Goal: Check status: Check status

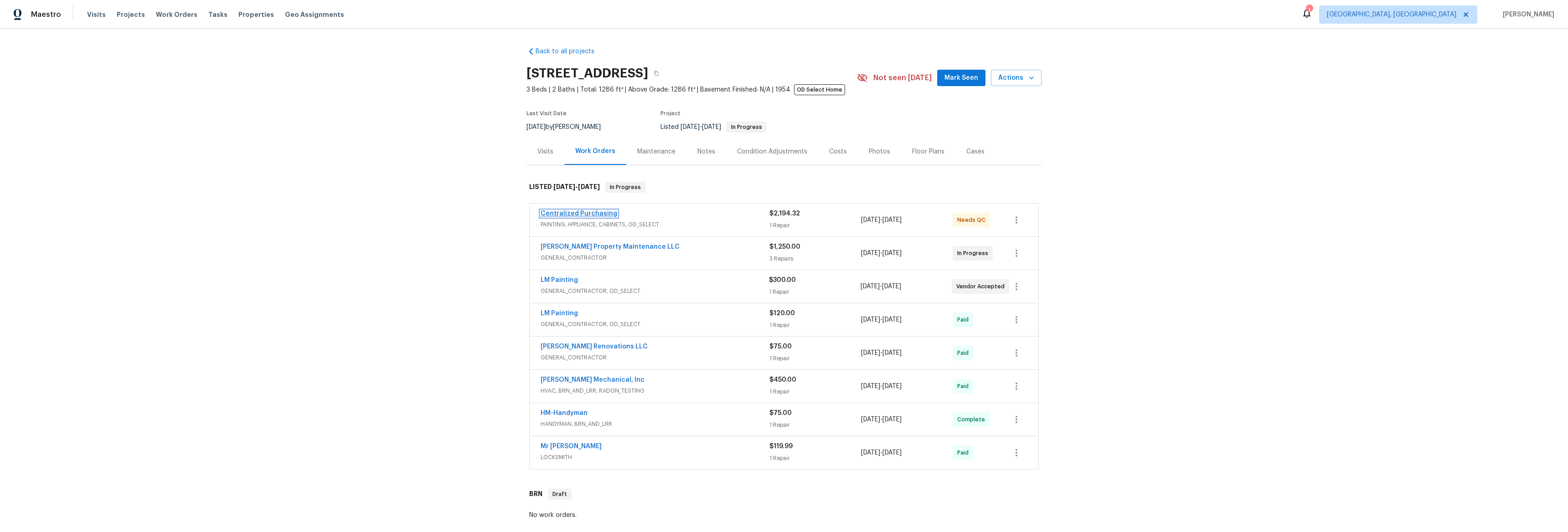
click at [576, 216] on link "Centralized Purchasing" at bounding box center [578, 213] width 76 height 6
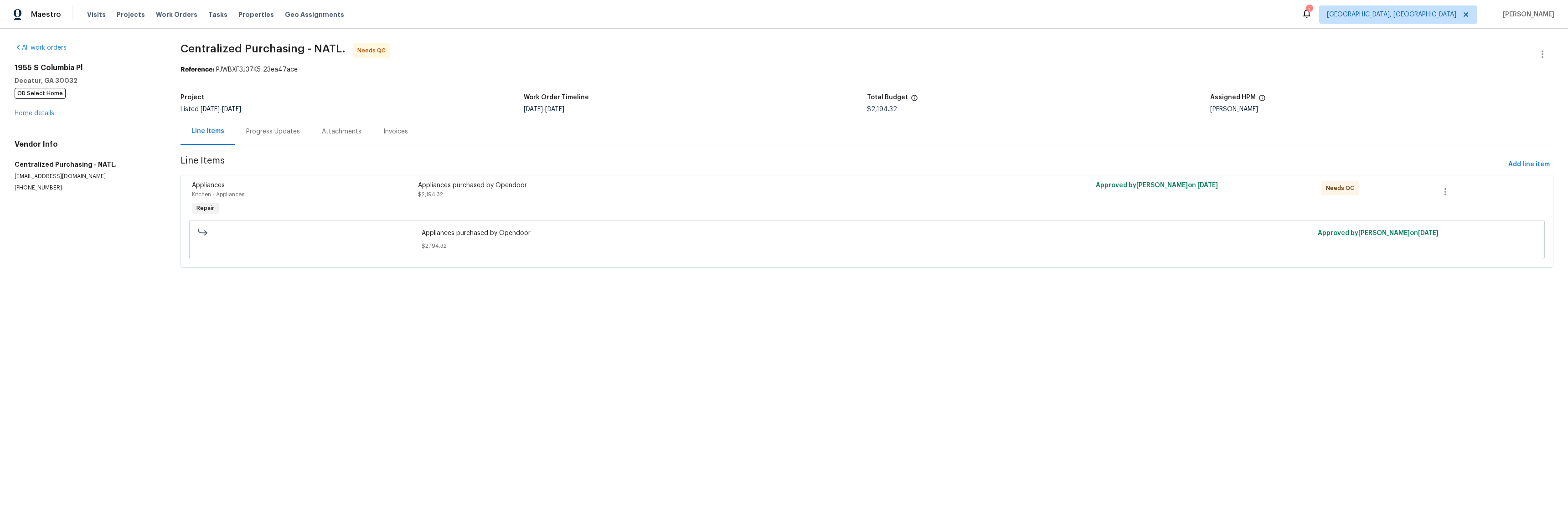
click at [274, 133] on div "Progress Updates" at bounding box center [273, 131] width 53 height 9
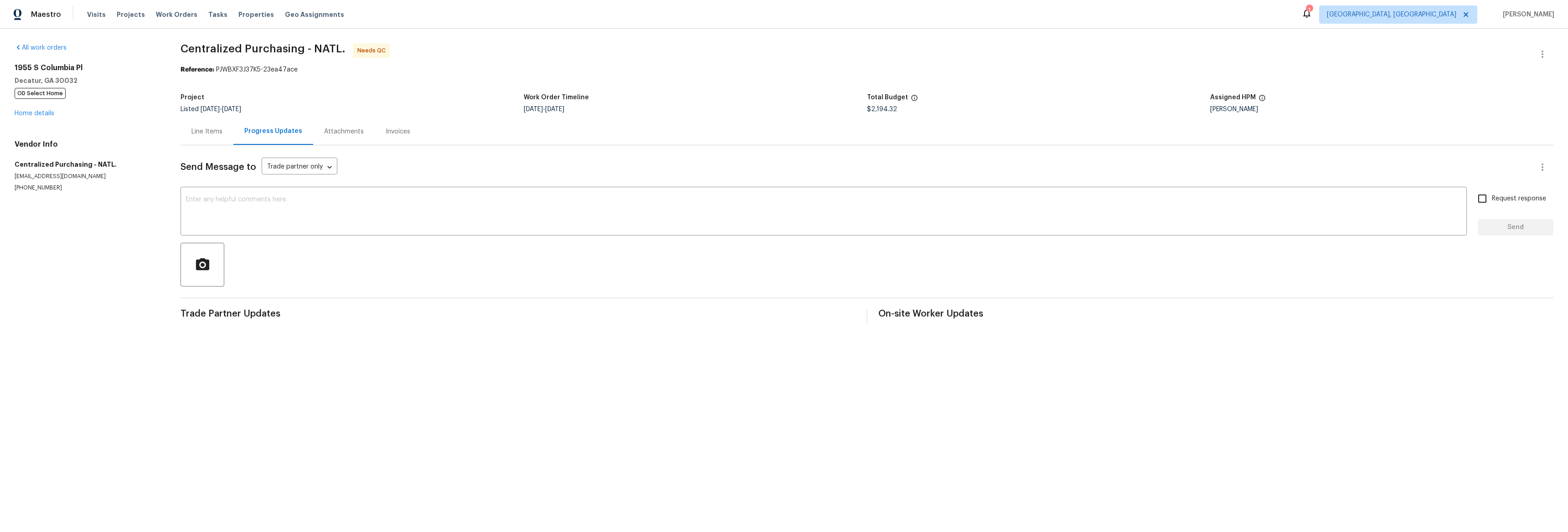
click at [45, 118] on div "All work orders [STREET_ADDRESS] OD Select Home Home details Vendor Info Centra…" at bounding box center [87, 117] width 144 height 148
click at [46, 116] on link "Home details" at bounding box center [34, 113] width 39 height 6
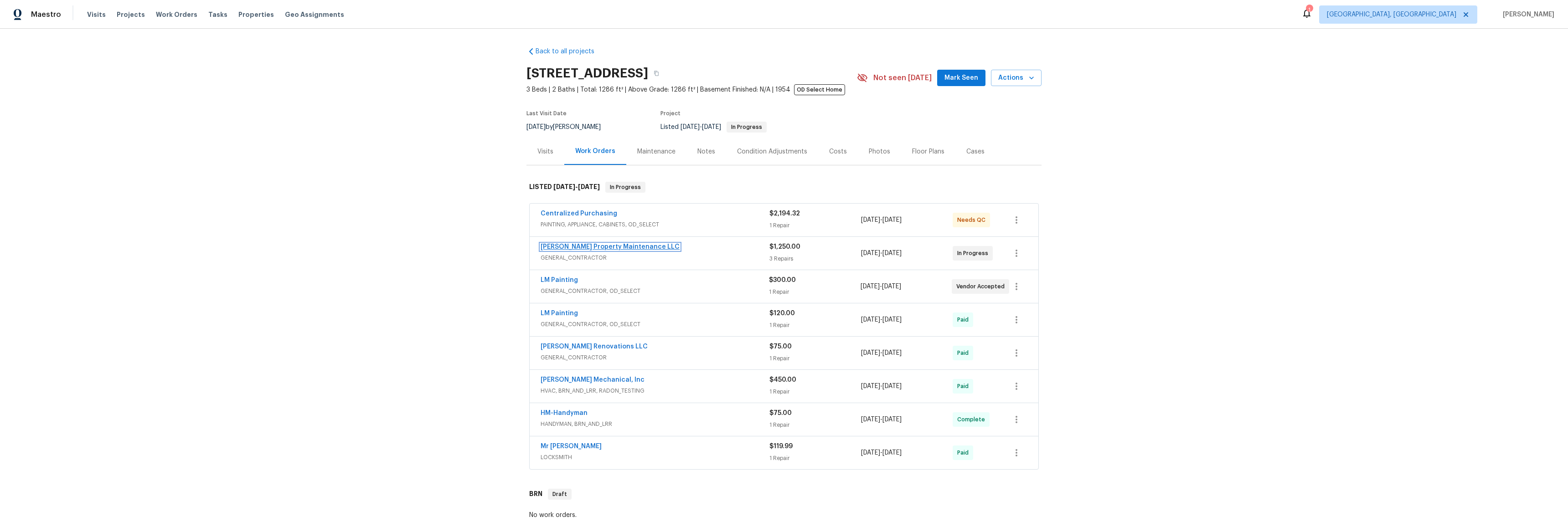
click at [588, 246] on link "[PERSON_NAME] Property Maintenance LLC" at bounding box center [609, 246] width 139 height 6
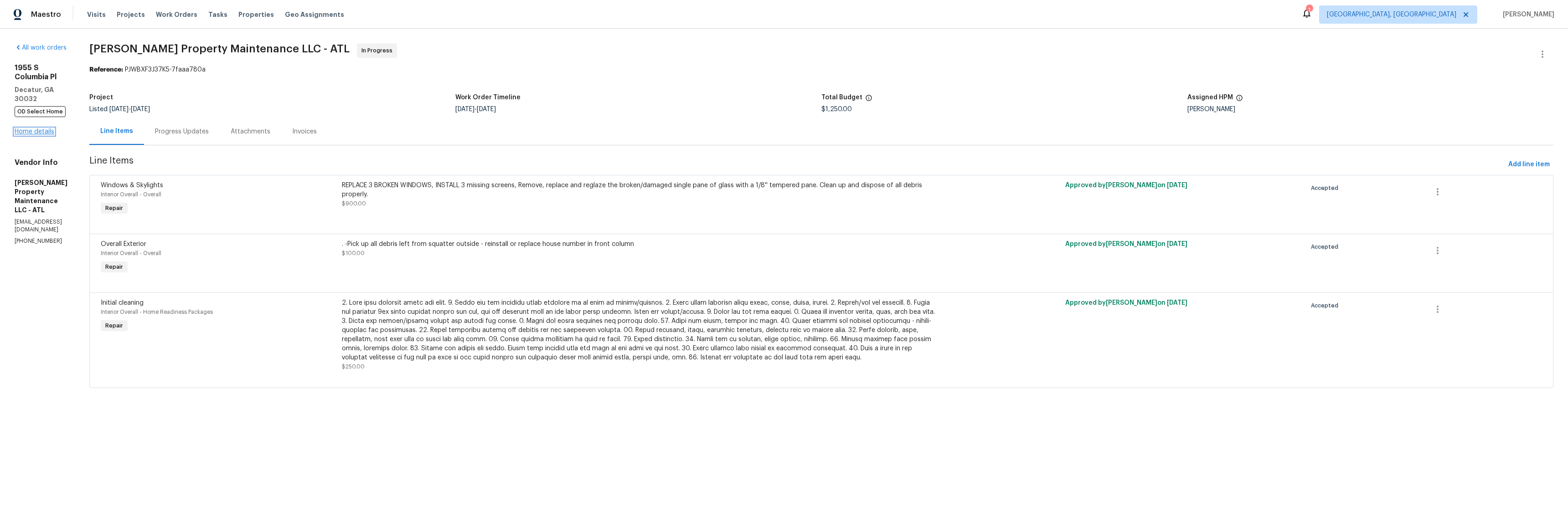
click at [53, 129] on link "Home details" at bounding box center [34, 131] width 39 height 6
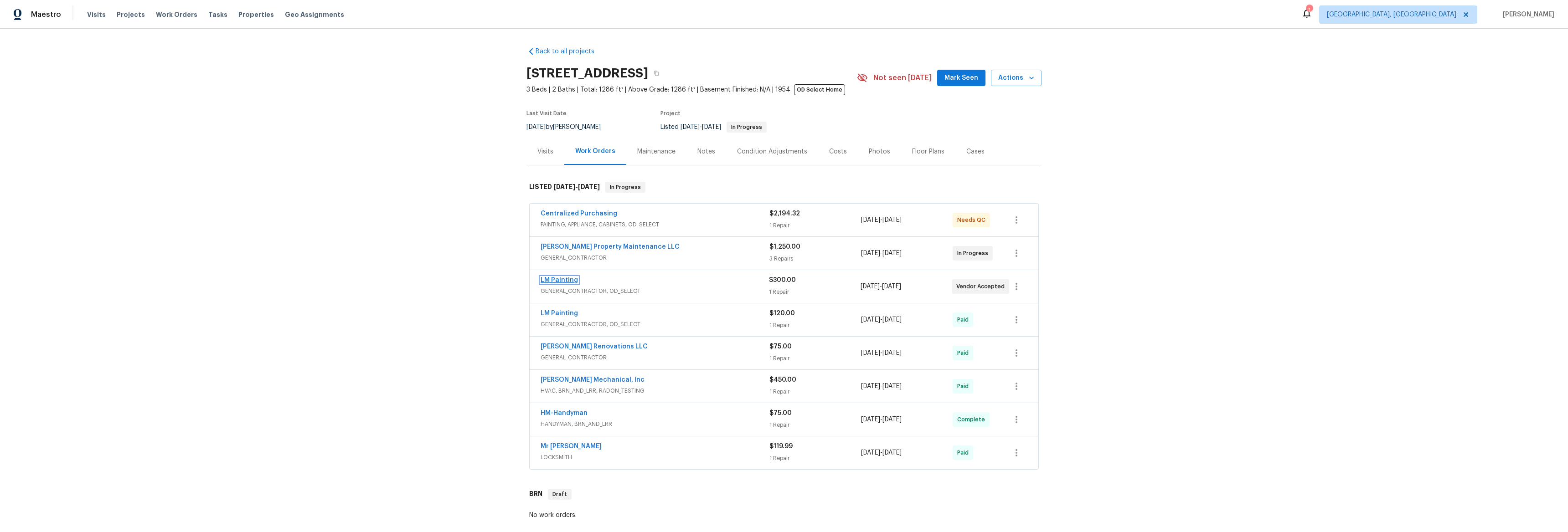
click at [556, 282] on link "LM Painting" at bounding box center [559, 280] width 38 height 6
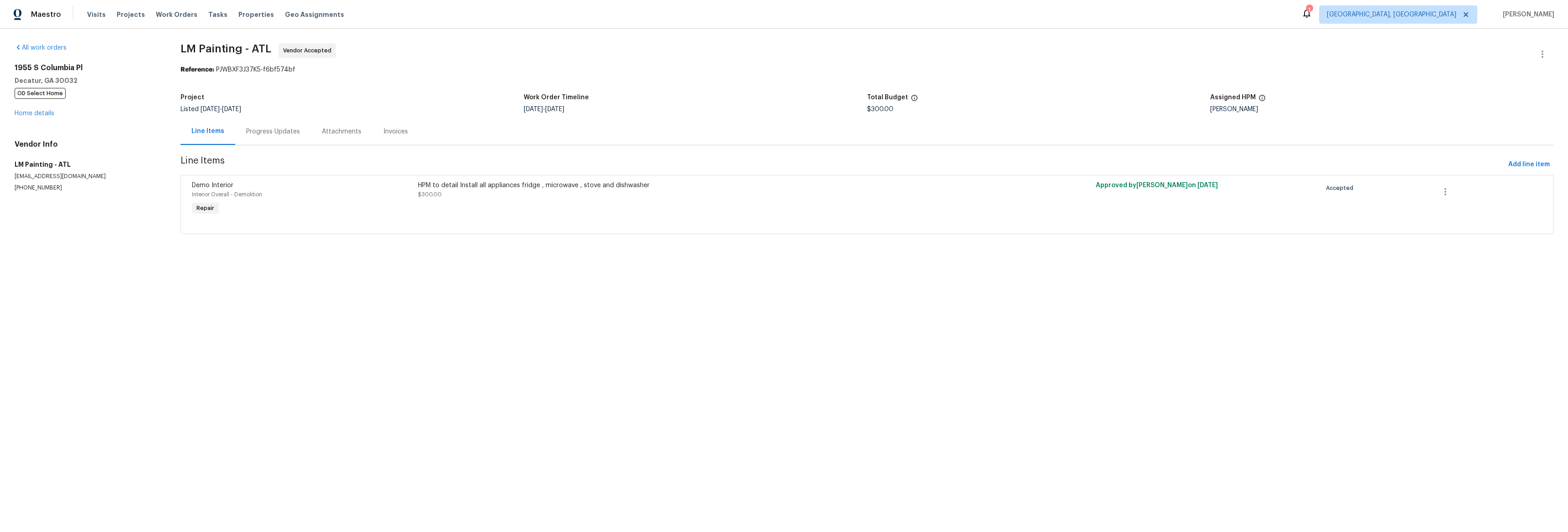
click at [272, 129] on div "Progress Updates" at bounding box center [273, 131] width 53 height 9
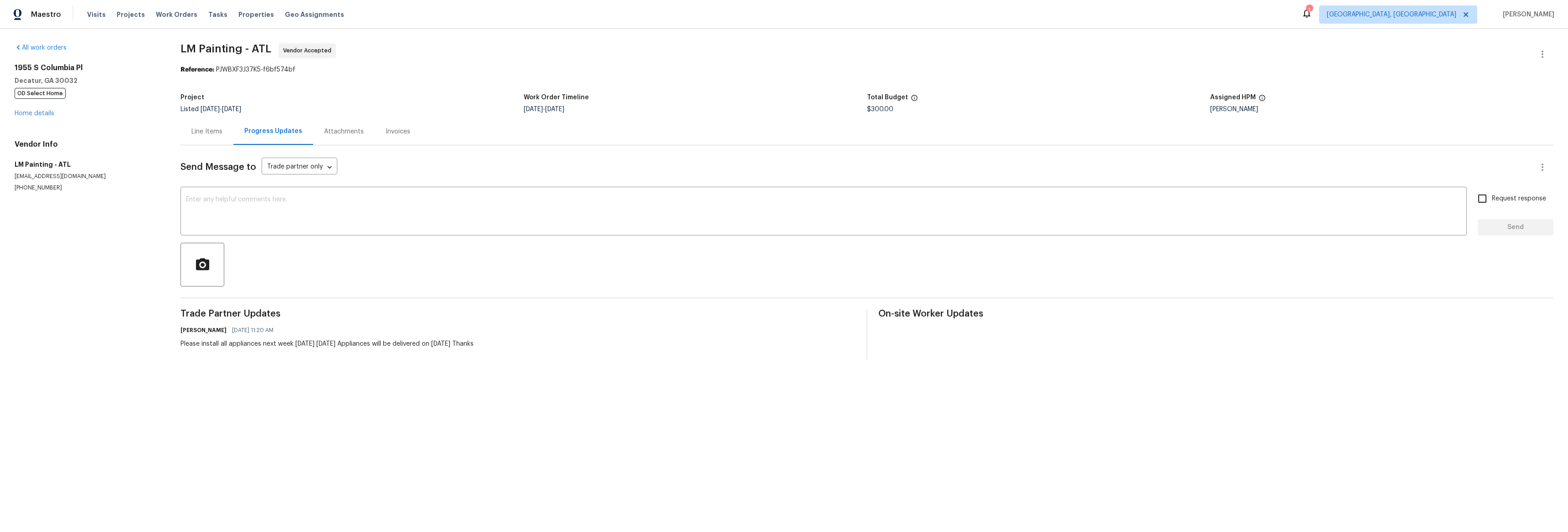
click at [33, 109] on div "[STREET_ADDRESS] OD Select Home Home details" at bounding box center [87, 90] width 144 height 54
click at [33, 110] on link "Home details" at bounding box center [34, 113] width 39 height 6
